Goal: Task Accomplishment & Management: Manage account settings

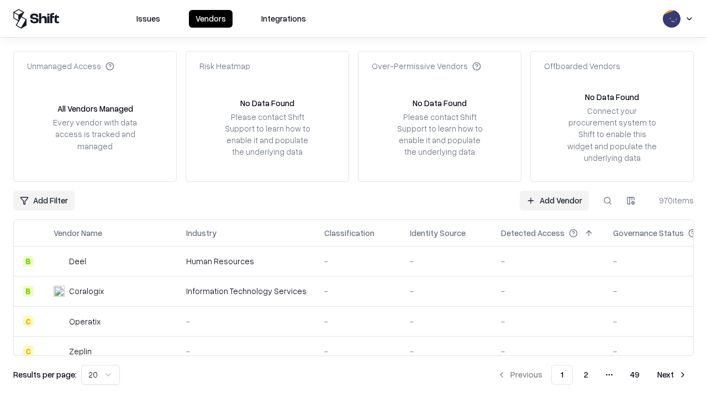
click at [554, 200] on link "Add Vendor" at bounding box center [554, 201] width 69 height 20
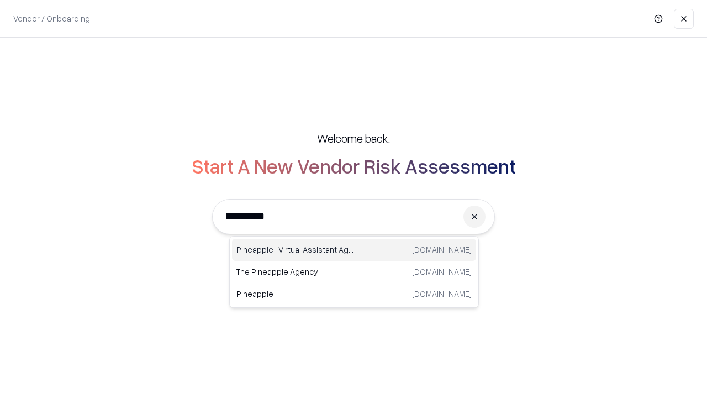
click at [354, 250] on div "Pineapple | Virtual Assistant Agency trypineapple.com" at bounding box center [354, 250] width 244 height 22
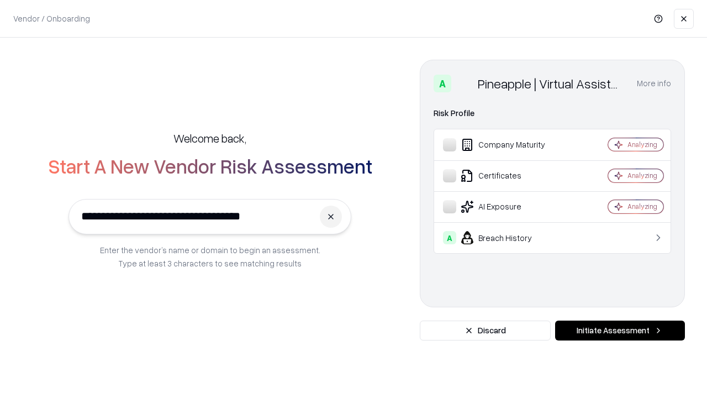
type input "**********"
click at [620, 330] on button "Initiate Assessment" at bounding box center [620, 330] width 130 height 20
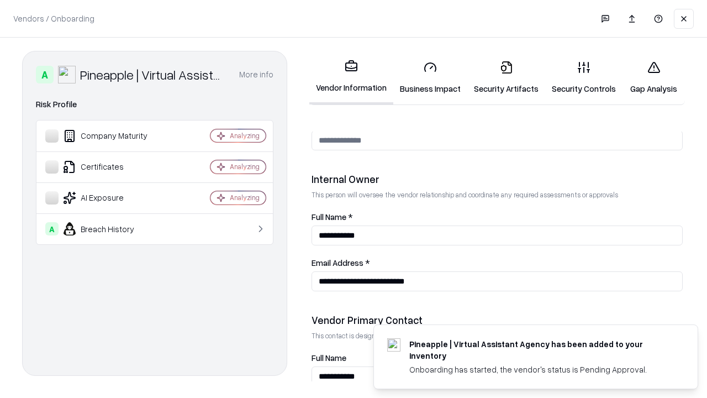
scroll to position [572, 0]
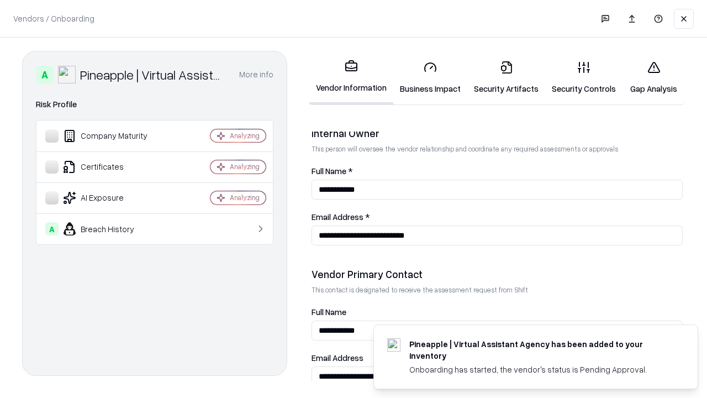
click at [506, 77] on link "Security Artifacts" at bounding box center [506, 77] width 78 height 51
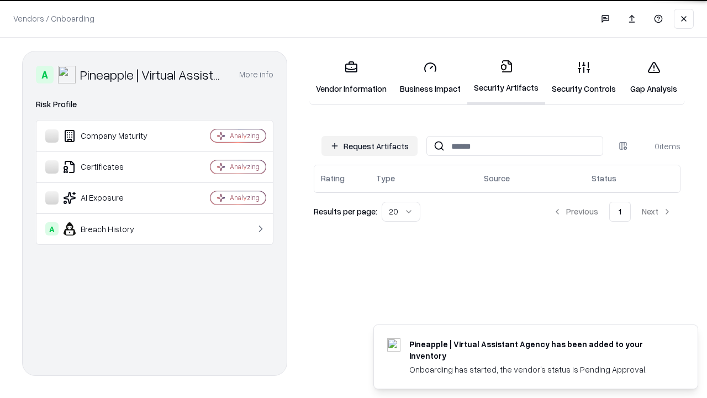
click at [370, 146] on button "Request Artifacts" at bounding box center [370, 146] width 96 height 20
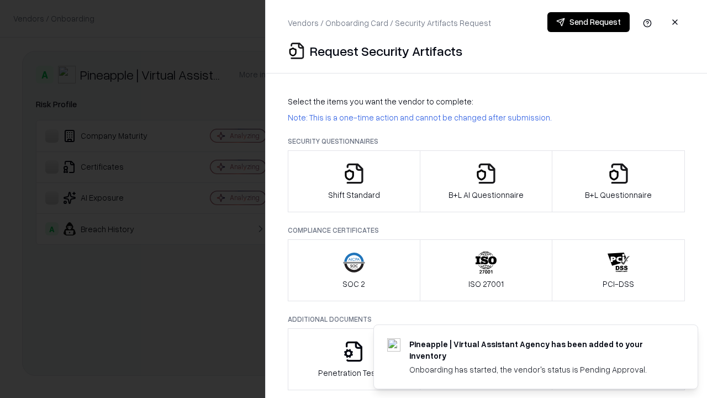
click at [618, 181] on icon "button" at bounding box center [619, 173] width 22 height 22
click at [486, 181] on icon "button" at bounding box center [486, 173] width 22 height 22
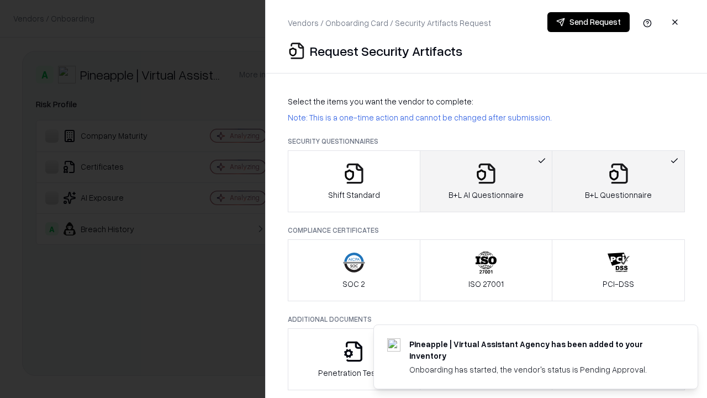
click at [588, 22] on button "Send Request" at bounding box center [588, 22] width 82 height 20
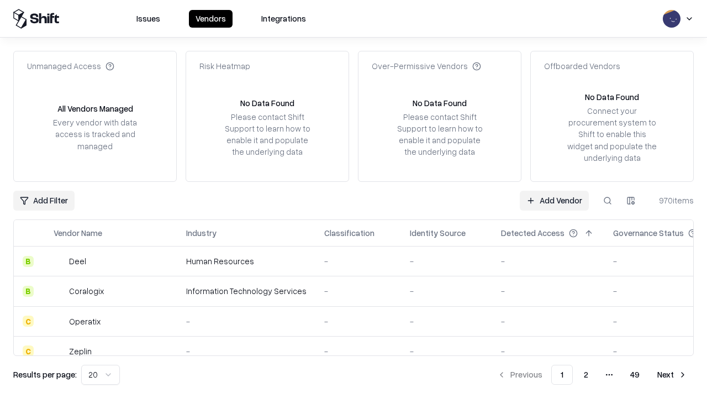
click at [608, 200] on button at bounding box center [608, 201] width 20 height 20
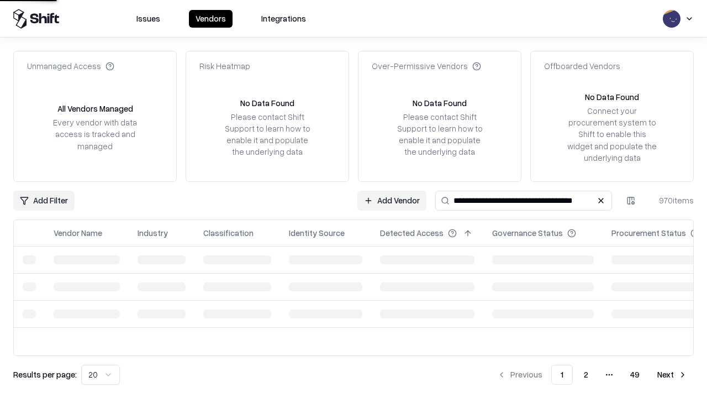
type input "**********"
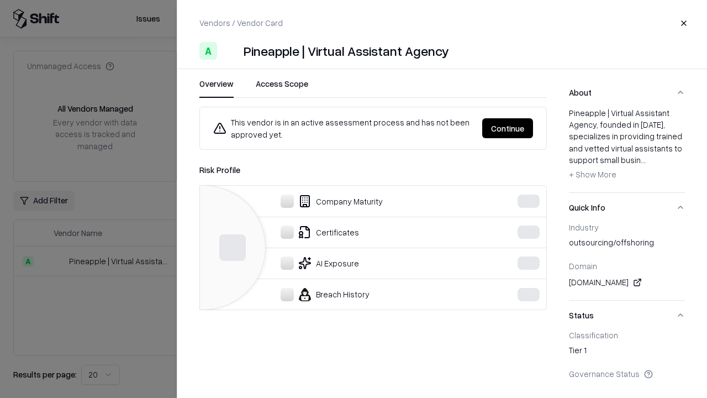
click at [508, 128] on button "Continue" at bounding box center [507, 128] width 51 height 20
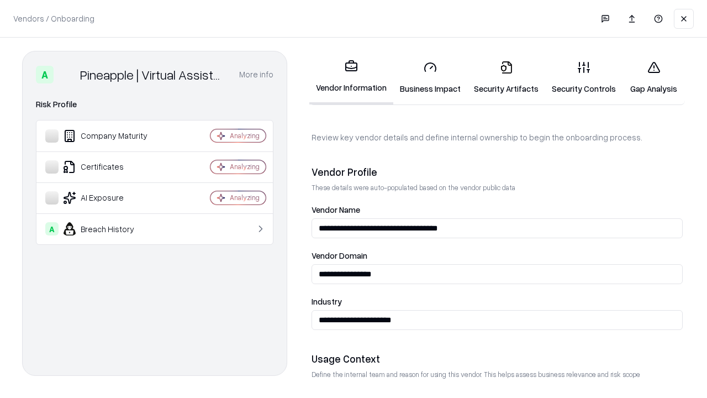
click at [506, 77] on link "Security Artifacts" at bounding box center [506, 77] width 78 height 51
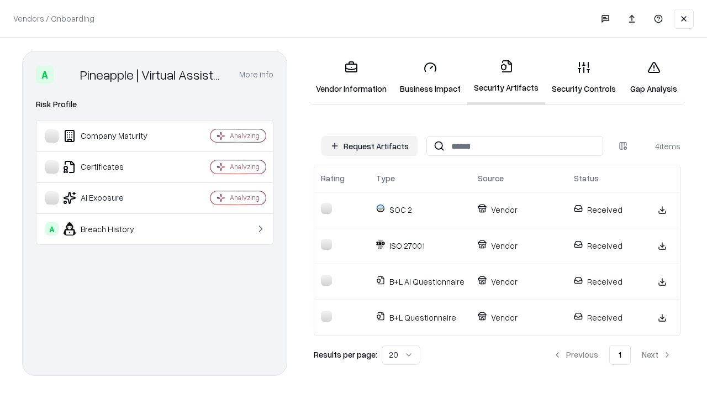
click at [654, 77] on link "Gap Analysis" at bounding box center [654, 77] width 62 height 51
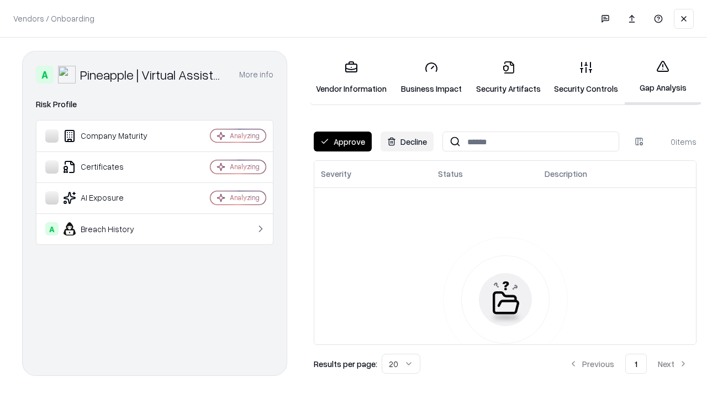
click at [343, 141] on button "Approve" at bounding box center [343, 141] width 58 height 20
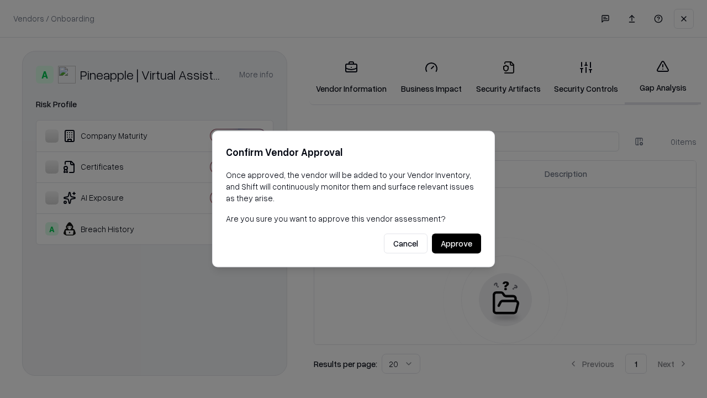
click at [456, 243] on button "Approve" at bounding box center [456, 244] width 49 height 20
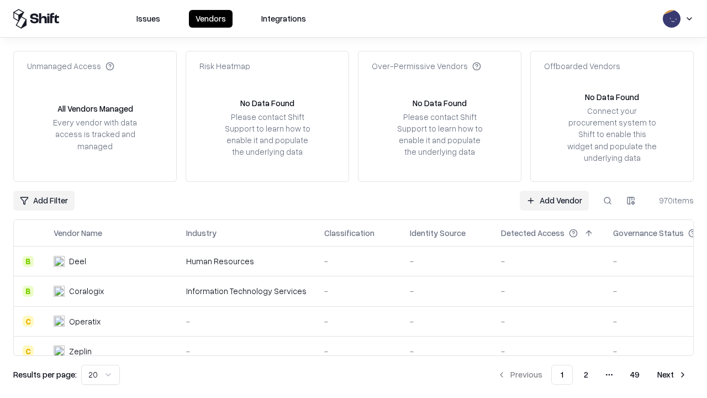
type input "**********"
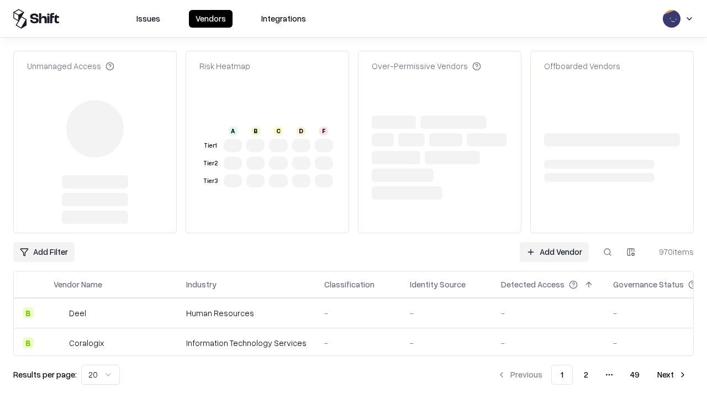
click at [554, 252] on link "Add Vendor" at bounding box center [554, 252] width 69 height 20
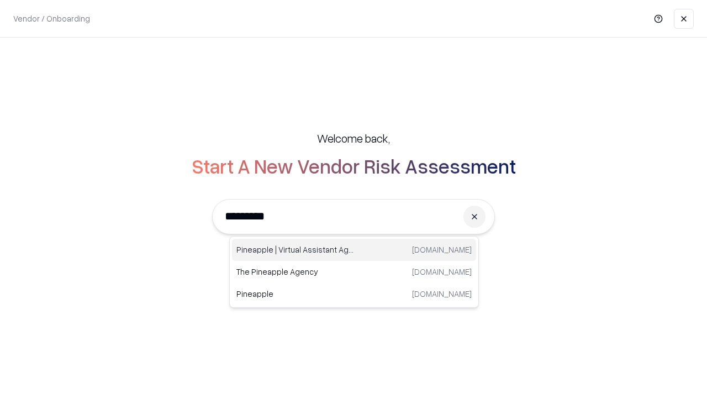
click at [354, 250] on div "Pineapple | Virtual Assistant Agency trypineapple.com" at bounding box center [354, 250] width 244 height 22
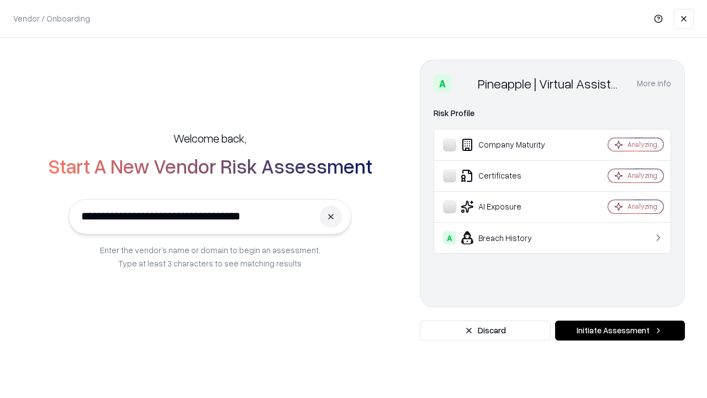
type input "**********"
click at [620, 330] on button "Initiate Assessment" at bounding box center [620, 330] width 130 height 20
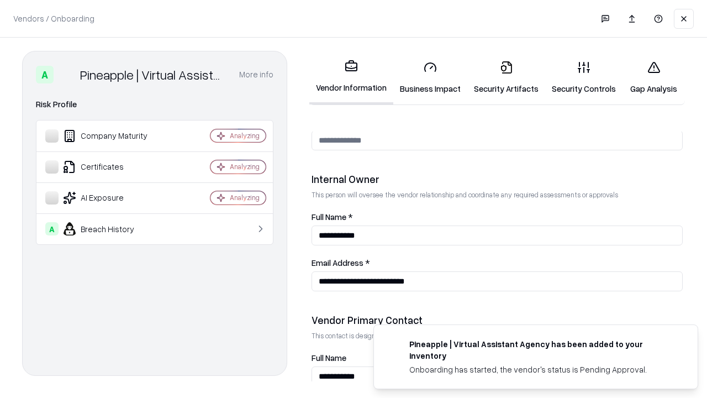
scroll to position [572, 0]
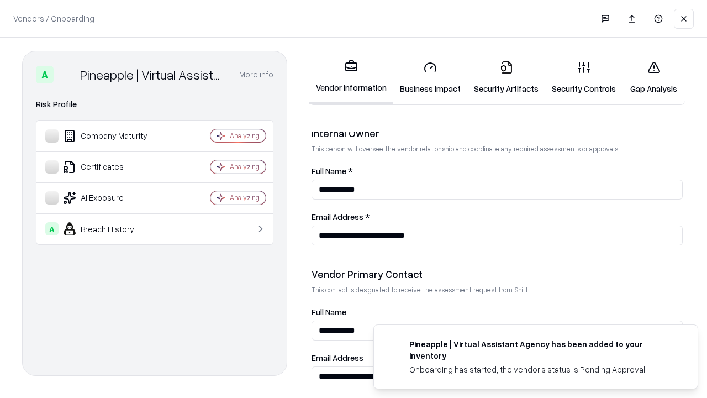
click at [654, 77] on link "Gap Analysis" at bounding box center [654, 77] width 62 height 51
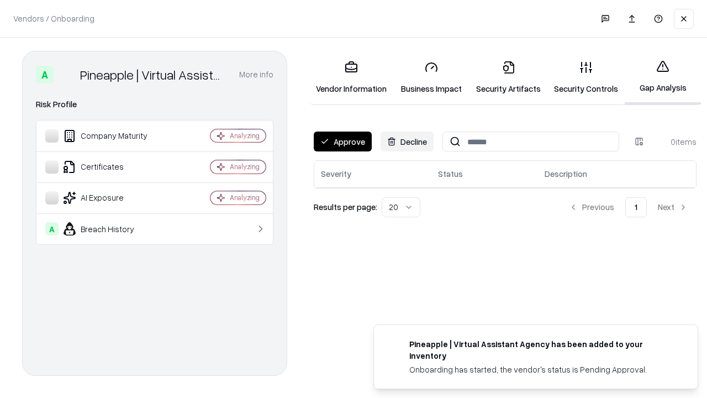
click at [343, 141] on button "Approve" at bounding box center [343, 141] width 58 height 20
